Goal: Find specific page/section: Find specific page/section

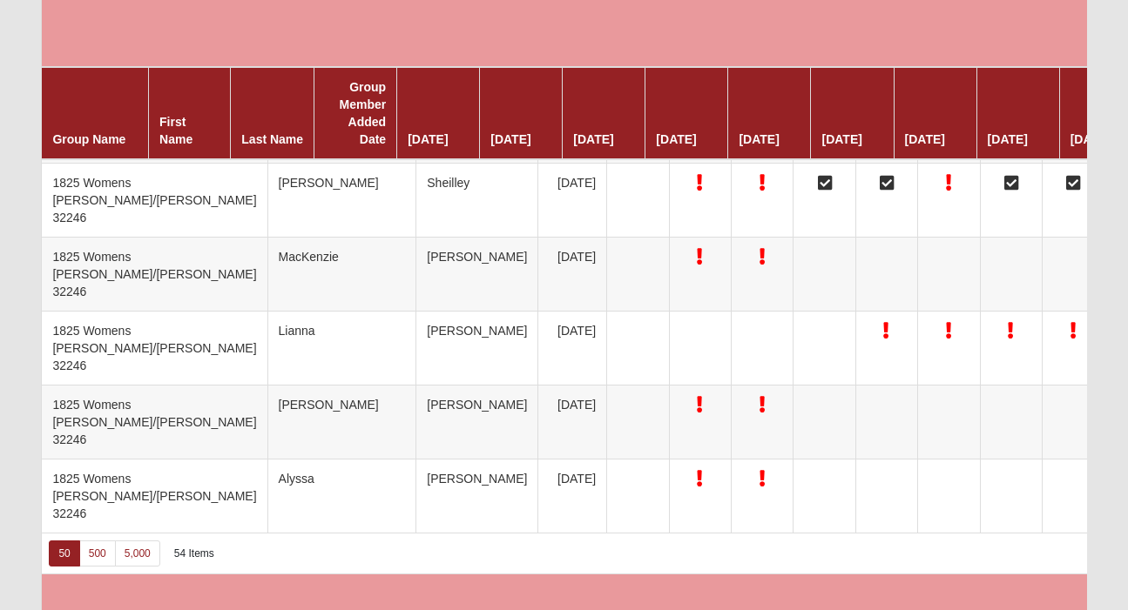
scroll to position [4261, 0]
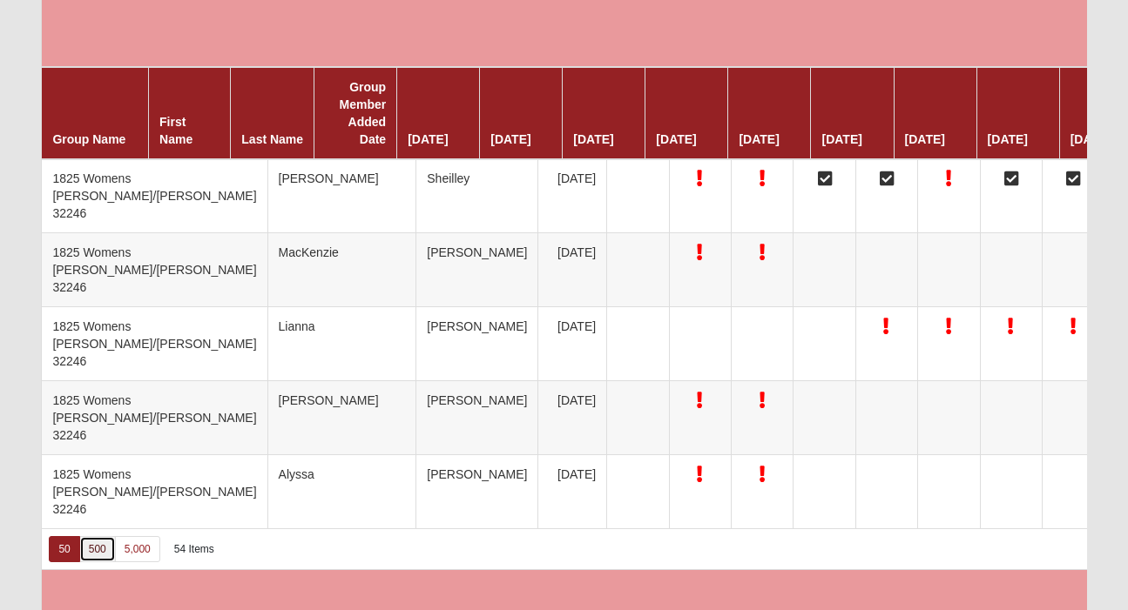
click at [93, 548] on link "500" at bounding box center [97, 549] width 37 height 26
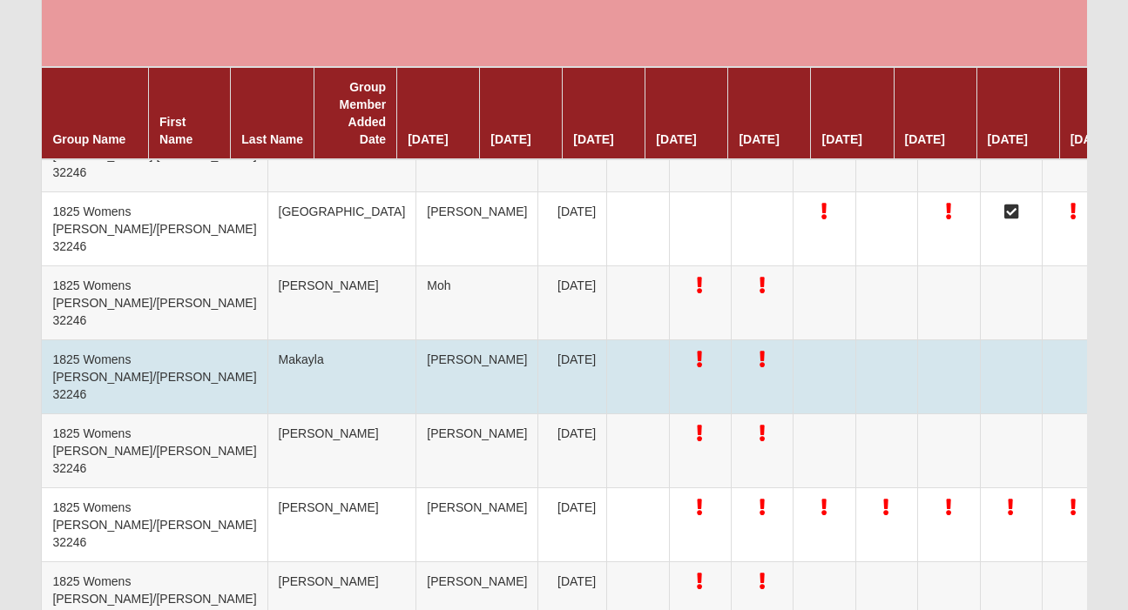
scroll to position [3345, 0]
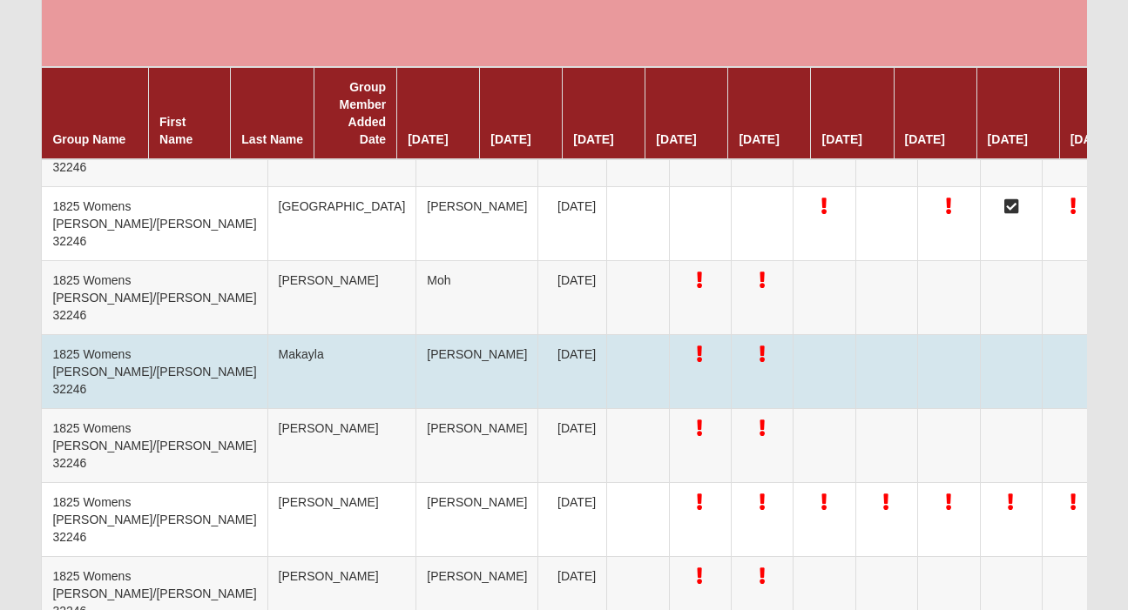
click at [267, 357] on td "Makayla" at bounding box center [341, 372] width 149 height 74
click at [267, 349] on td "Makayla" at bounding box center [341, 372] width 149 height 74
copy td "Makayla"
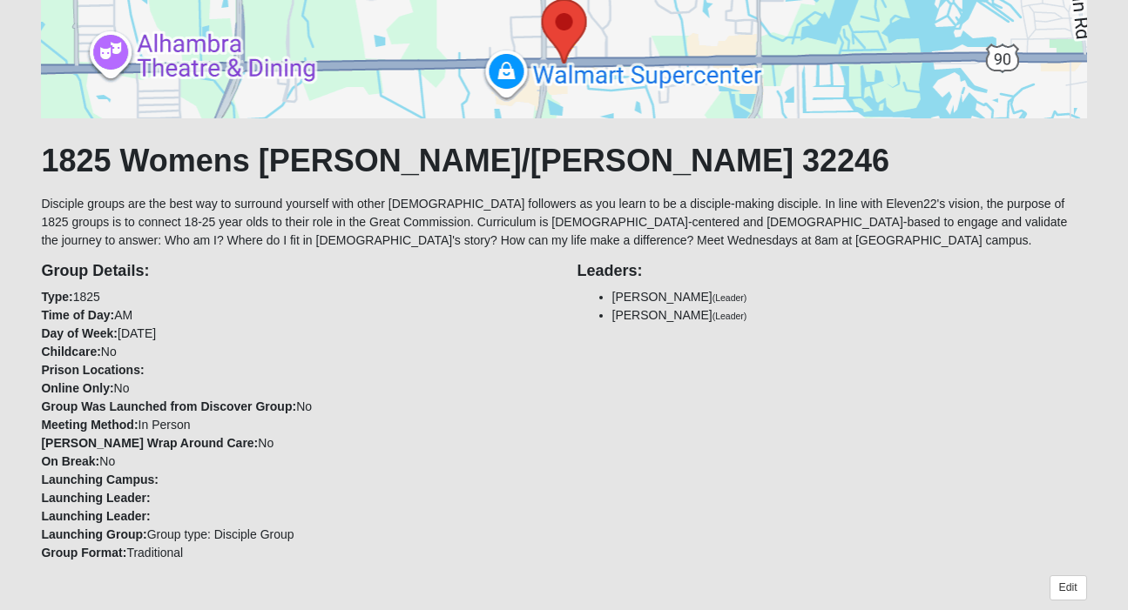
scroll to position [16, 0]
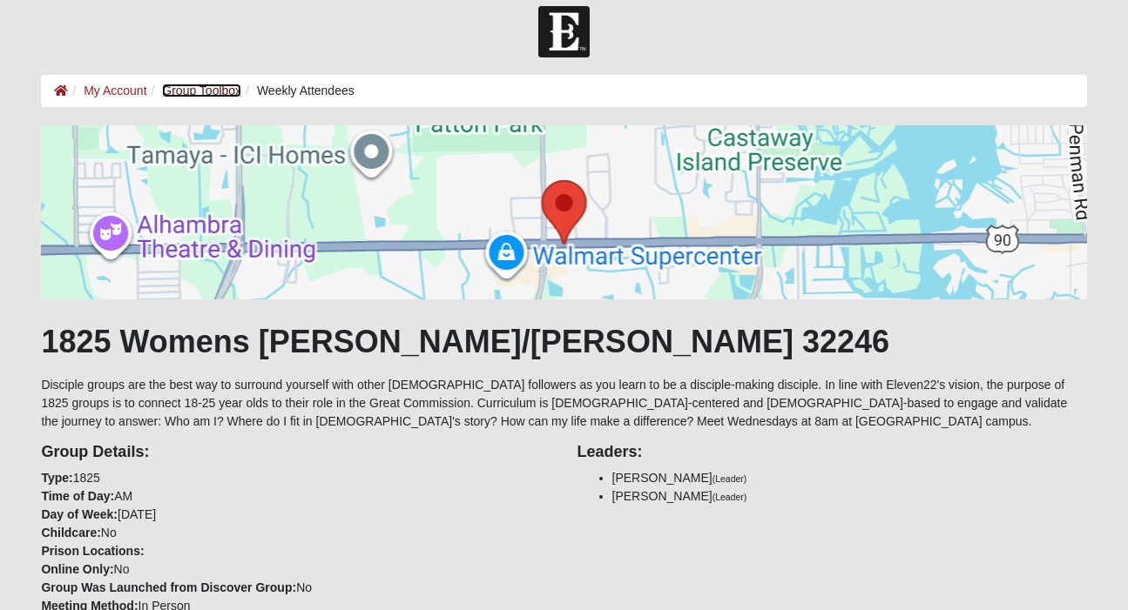
click at [186, 92] on link "Group Toolbox" at bounding box center [201, 91] width 79 height 14
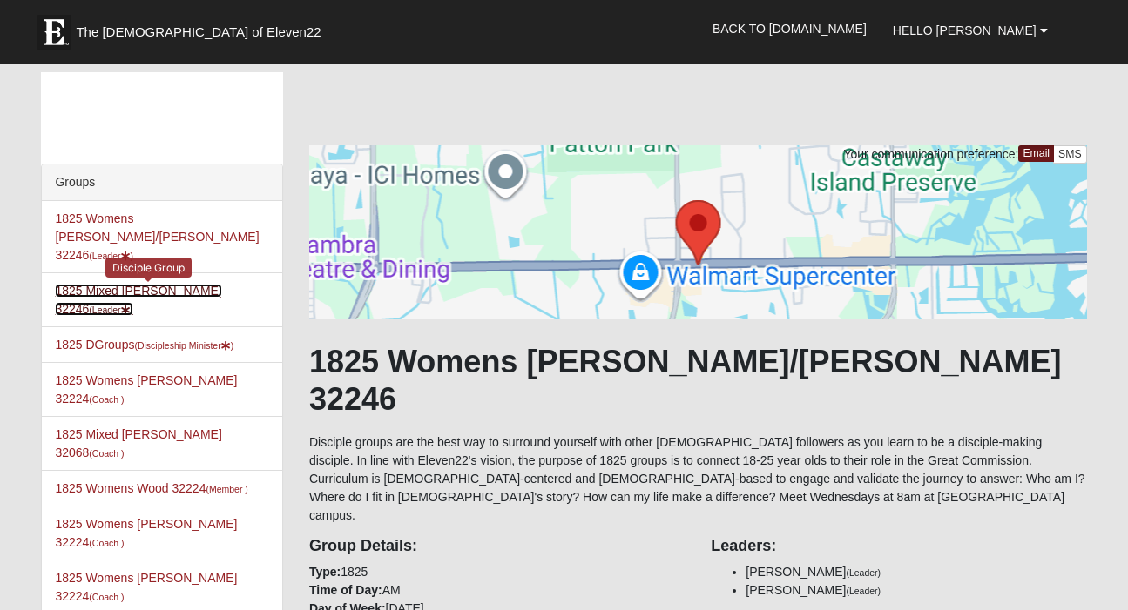
click at [96, 284] on link "1825 Mixed [PERSON_NAME] 32246 (Leader )" at bounding box center [138, 300] width 166 height 32
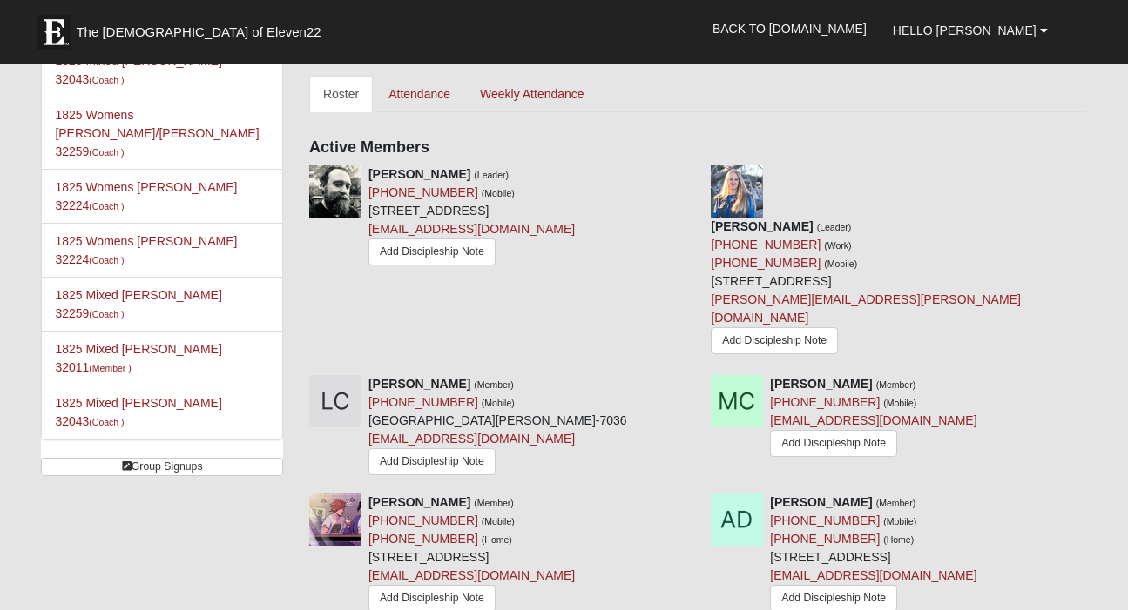
scroll to position [743, 0]
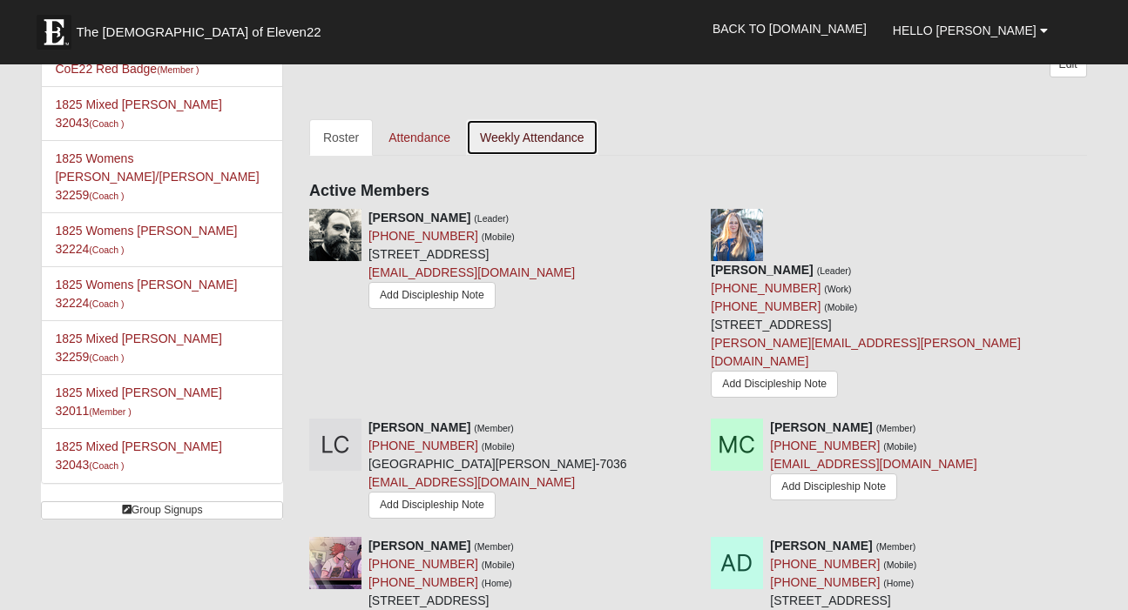
click at [548, 143] on link "Weekly Attendance" at bounding box center [532, 137] width 132 height 37
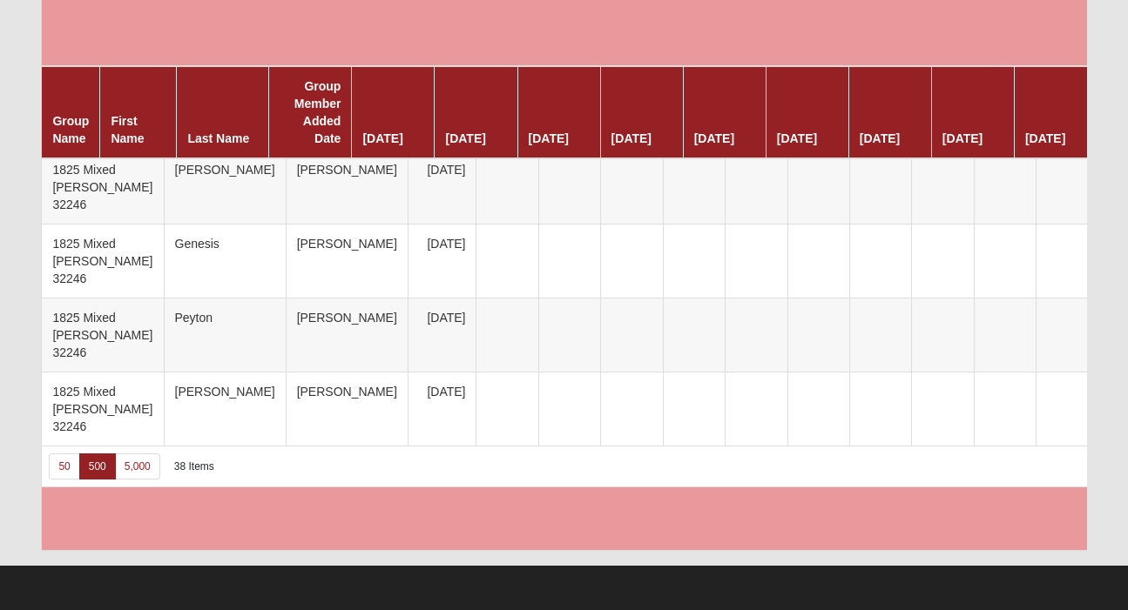
scroll to position [4070, 0]
